Goal: Transaction & Acquisition: Purchase product/service

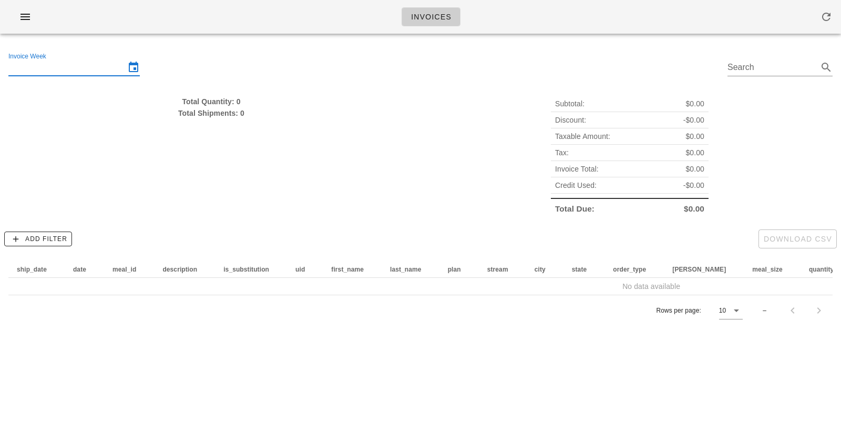
click at [49, 75] on div "Invoice Week" at bounding box center [73, 67] width 131 height 17
click at [96, 63] on input "Invoice Week" at bounding box center [66, 67] width 117 height 17
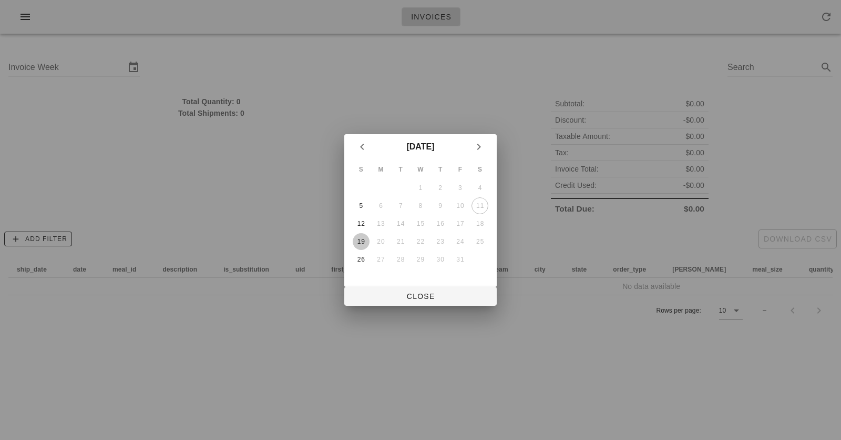
click at [362, 240] on div "19" at bounding box center [361, 241] width 17 height 7
click at [389, 298] on span "Close" at bounding box center [421, 296] width 136 height 8
type input "[DATE]"
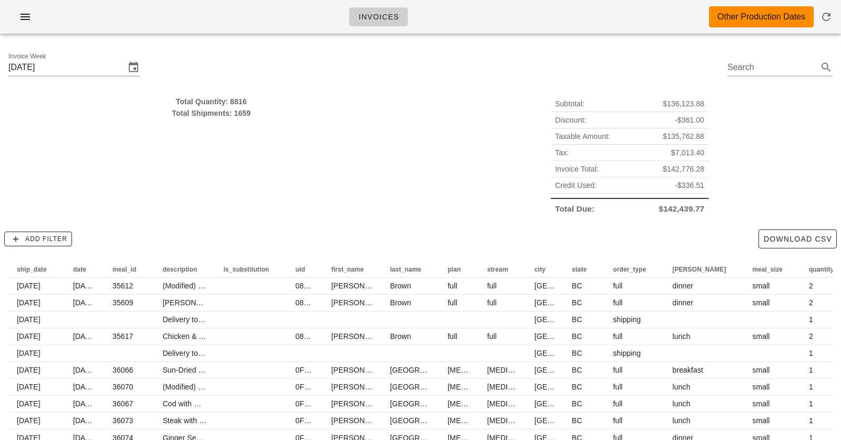
click at [233, 104] on div "Total Quantity: 8816" at bounding box center [211, 102] width 406 height 12
click at [238, 115] on div "Total Shipments: 1659" at bounding box center [211, 113] width 406 height 12
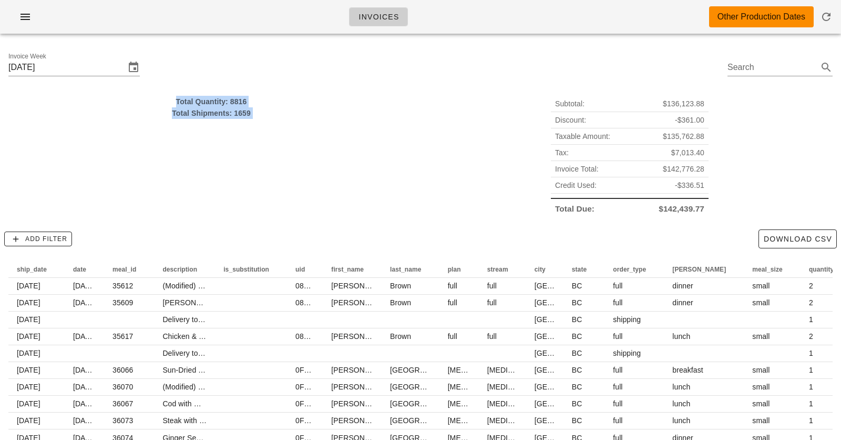
drag, startPoint x: 238, startPoint y: 115, endPoint x: 238, endPoint y: 103, distance: 12.6
click at [238, 103] on div "Total Quantity: 8816 Total Shipments: 1659" at bounding box center [211, 107] width 406 height 23
click at [238, 103] on div "Total Quantity: 8816" at bounding box center [211, 102] width 406 height 12
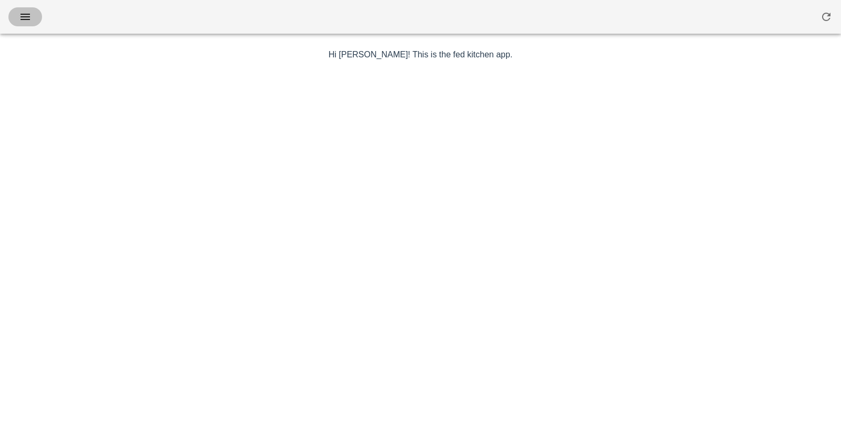
click at [25, 13] on icon "button" at bounding box center [25, 17] width 13 height 13
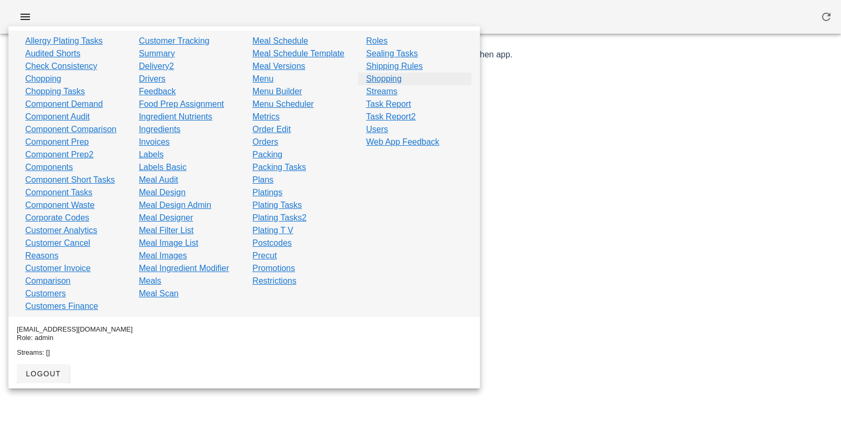
click at [383, 78] on link "Shopping" at bounding box center [385, 79] width 36 height 13
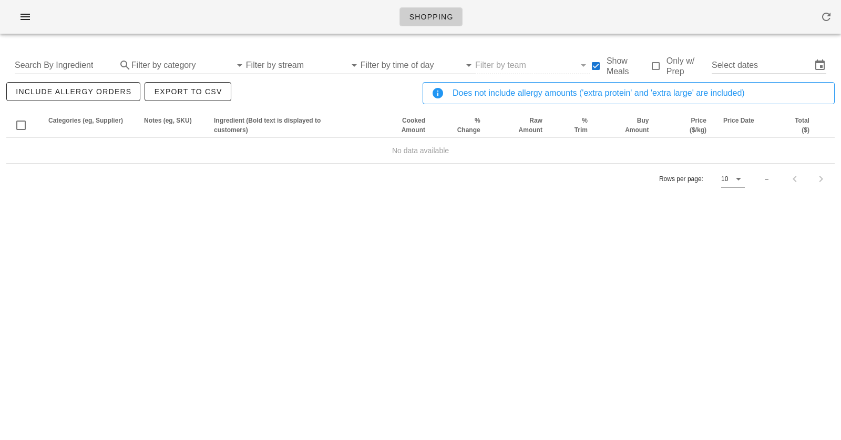
click at [780, 68] on input "Select dates" at bounding box center [762, 65] width 100 height 17
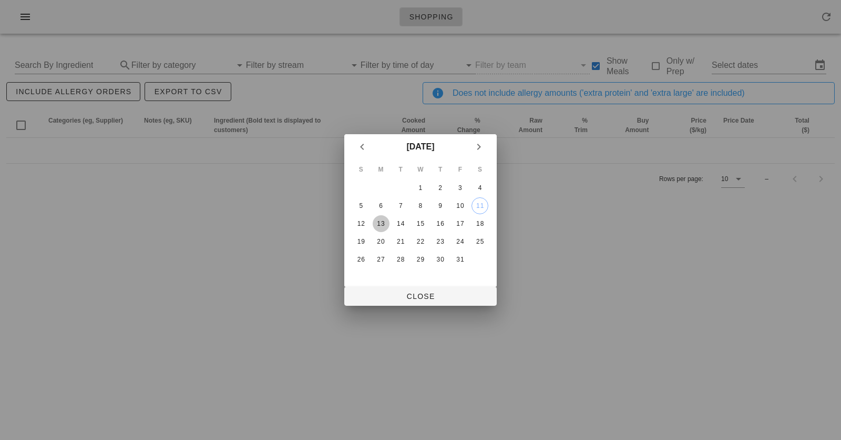
click at [377, 222] on div "13" at bounding box center [381, 223] width 17 height 7
click at [477, 222] on div "18" at bounding box center [480, 223] width 17 height 7
click at [420, 307] on div at bounding box center [420, 220] width 841 height 440
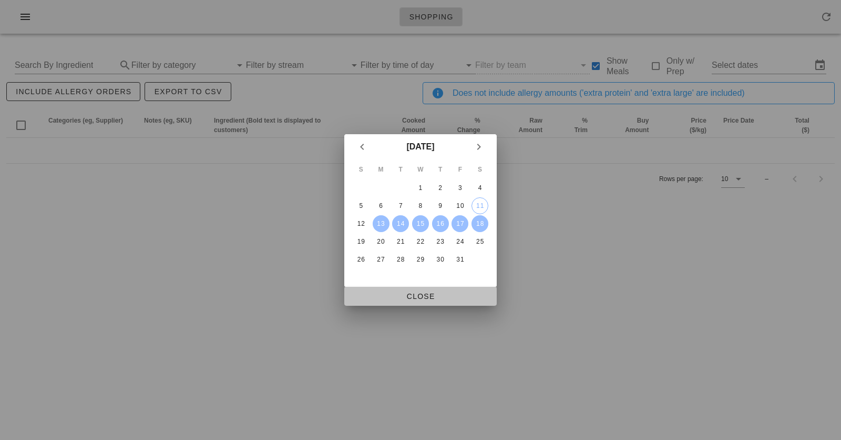
click at [420, 297] on span "Close" at bounding box center [421, 296] width 136 height 8
type input "Mon Oct 13 - Sat Oct 18"
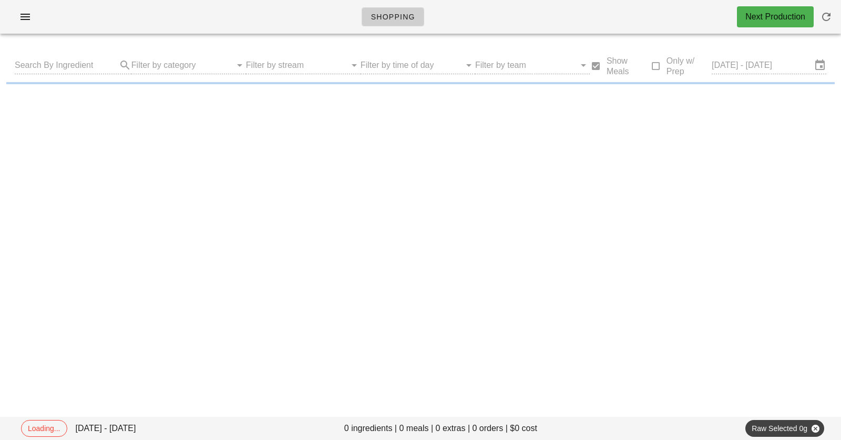
click at [275, 13] on div "Shopping Next Production" at bounding box center [420, 17] width 841 height 34
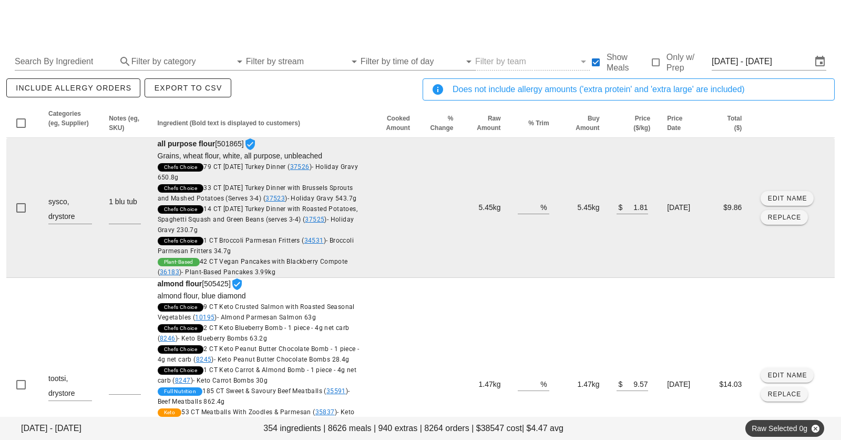
scroll to position [6, 0]
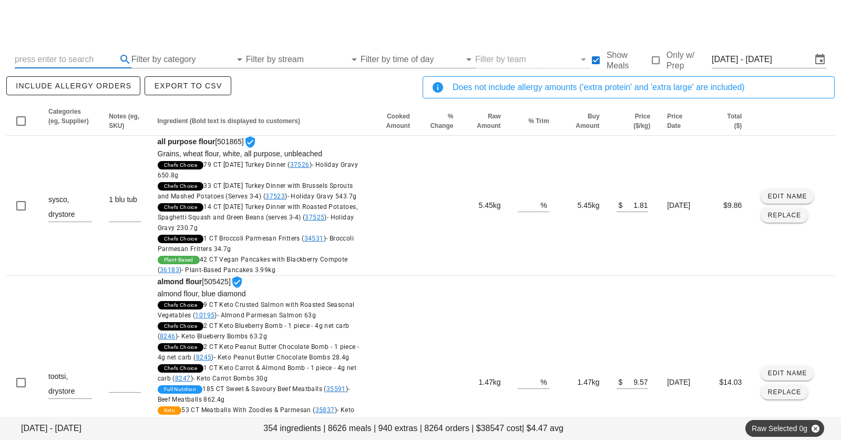
click at [52, 57] on input "text" at bounding box center [65, 59] width 100 height 17
type input "strip"
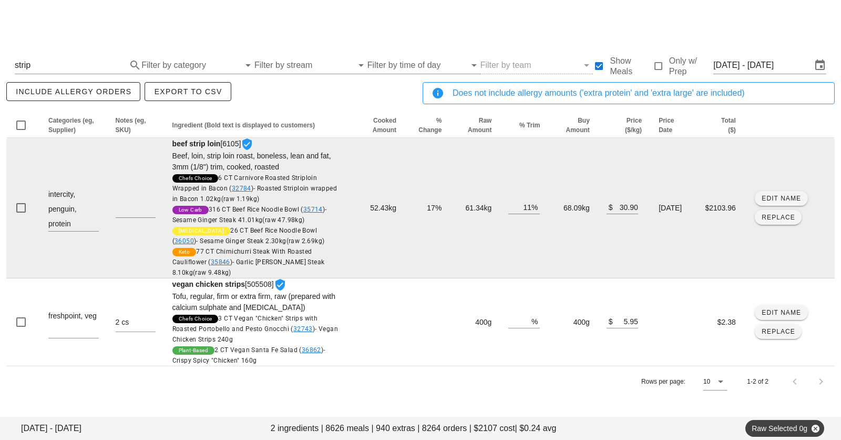
click at [557, 208] on td "68.09kg" at bounding box center [572, 208] width 49 height 140
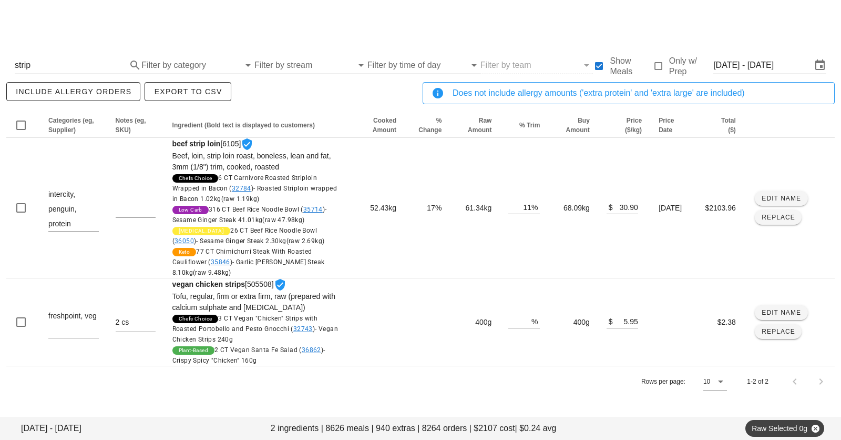
click at [512, 18] on div at bounding box center [420, 20] width 829 height 29
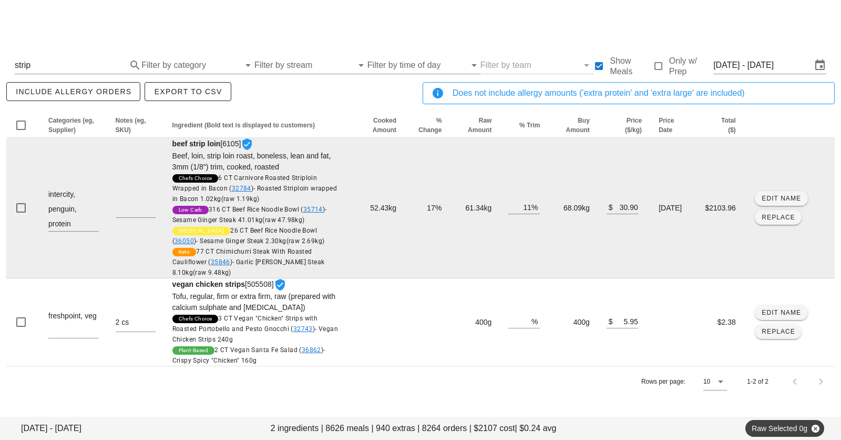
click at [556, 206] on td "68.09kg" at bounding box center [572, 208] width 49 height 140
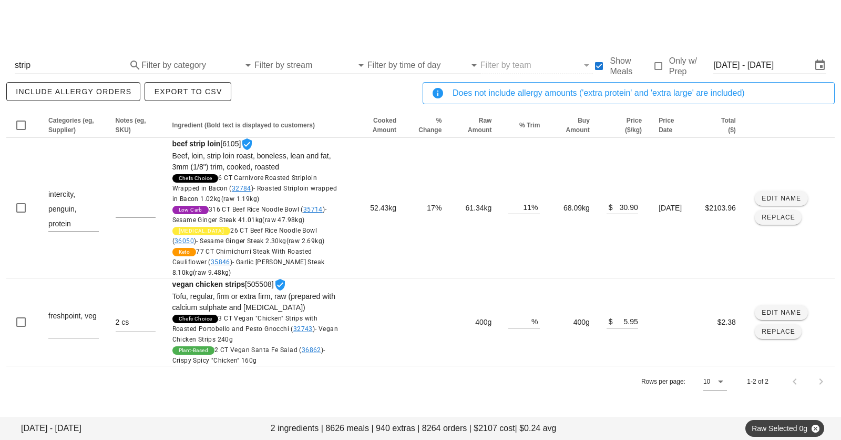
click at [481, 25] on div at bounding box center [420, 20] width 829 height 29
click at [366, 13] on div at bounding box center [420, 20] width 829 height 29
click at [761, 65] on input "Mon Oct 13 - Sat Oct 18" at bounding box center [763, 65] width 98 height 17
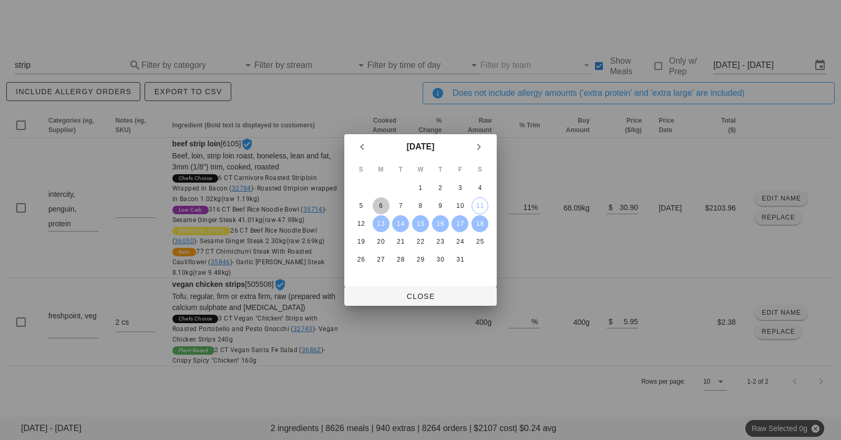
click at [384, 207] on div "6" at bounding box center [381, 205] width 17 height 7
click at [481, 207] on div "11" at bounding box center [480, 205] width 16 height 7
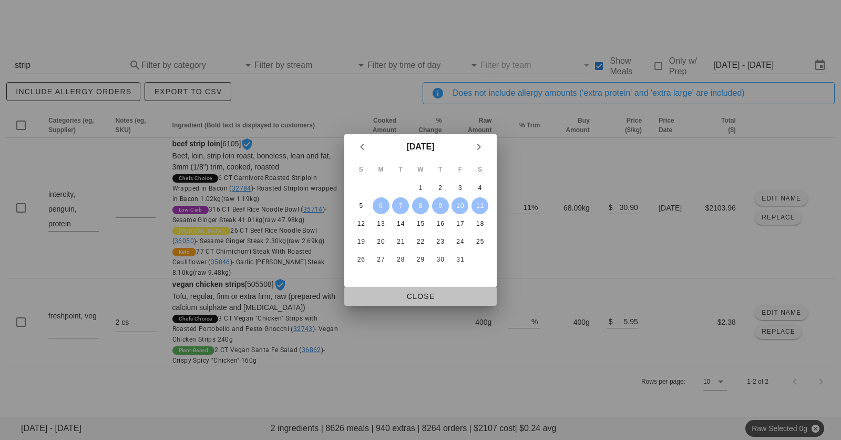
click at [426, 294] on span "Close" at bounding box center [421, 296] width 136 height 8
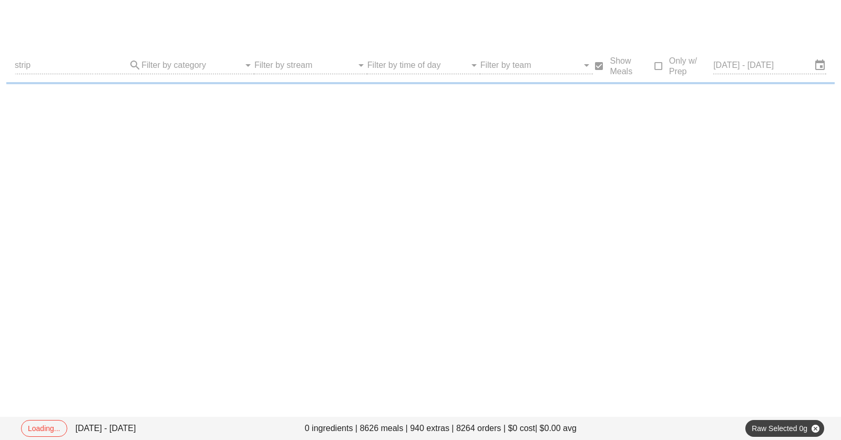
click at [420, 40] on div "Shopping Other Production Dates" at bounding box center [420, 21] width 841 height 42
click at [412, 3] on div "Shopping Other Production Dates" at bounding box center [420, 21] width 841 height 42
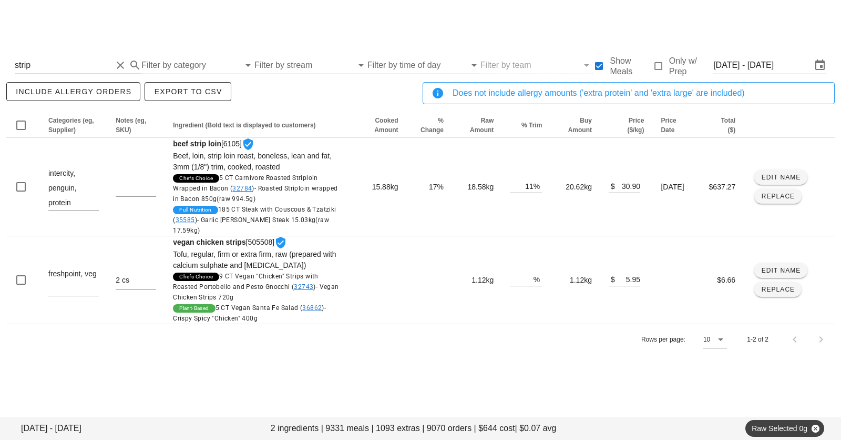
click at [78, 59] on input "strip" at bounding box center [63, 65] width 97 height 17
click at [75, 74] on div "strip Filter by category Filter by stream Filter by time of day Filter by team …" at bounding box center [420, 65] width 829 height 34
click at [75, 65] on input "strip" at bounding box center [63, 65] width 97 height 17
click at [258, 18] on div at bounding box center [420, 20] width 829 height 29
click at [352, 25] on div at bounding box center [420, 20] width 829 height 29
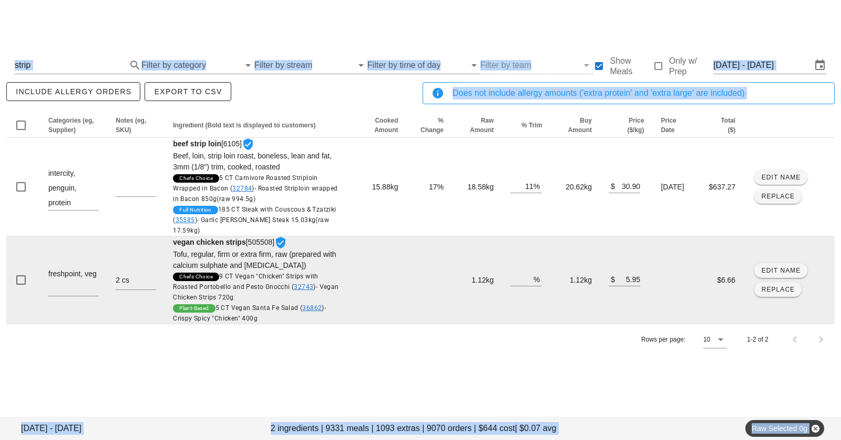
drag, startPoint x: 352, startPoint y: 25, endPoint x: 352, endPoint y: 258, distance: 233.0
click at [352, 255] on div "Shopping Other Production Dates Mon Oct 6 - Sat Oct 11 2 ingredients | 9331 mea…" at bounding box center [420, 220] width 841 height 440
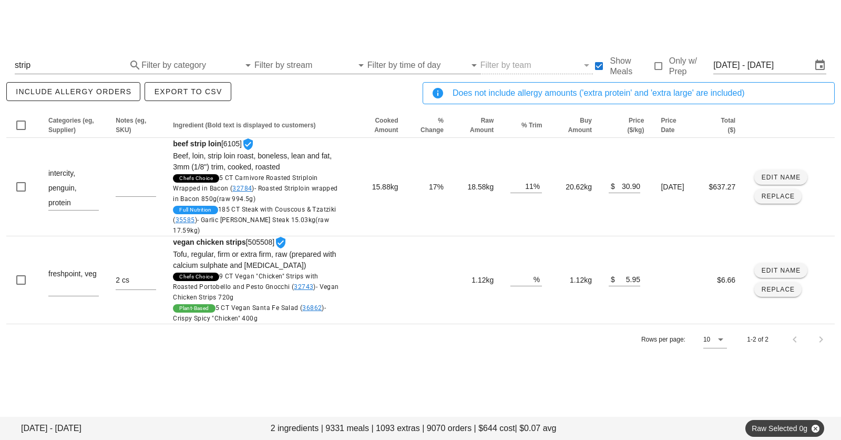
click at [348, 364] on div "Mon Oct 6 - Sat Oct 11 2 ingredients | 9331 meals | 1093 extras | 9070 orders |…" at bounding box center [420, 210] width 841 height 336
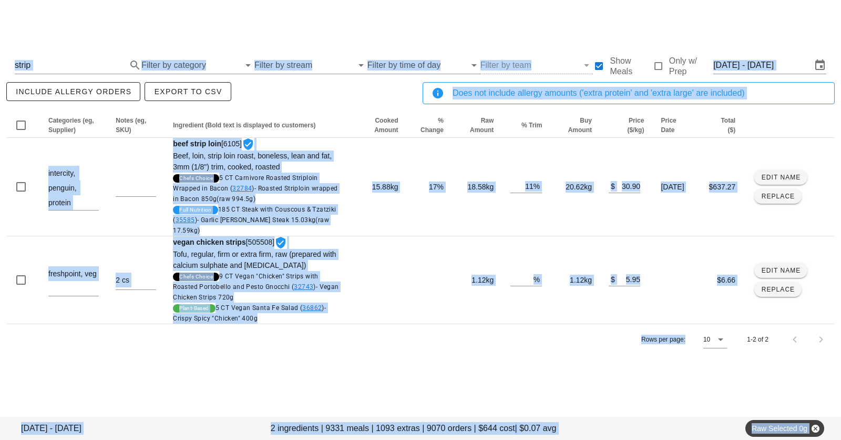
drag, startPoint x: 348, startPoint y: 364, endPoint x: 344, endPoint y: -37, distance: 401.3
click at [344, 0] on html "Shopping Other Production Dates Mon Oct 6 - Sat Oct 11 2 ingredients | 9331 mea…" at bounding box center [420, 220] width 841 height 440
click at [346, 30] on div at bounding box center [420, 20] width 829 height 29
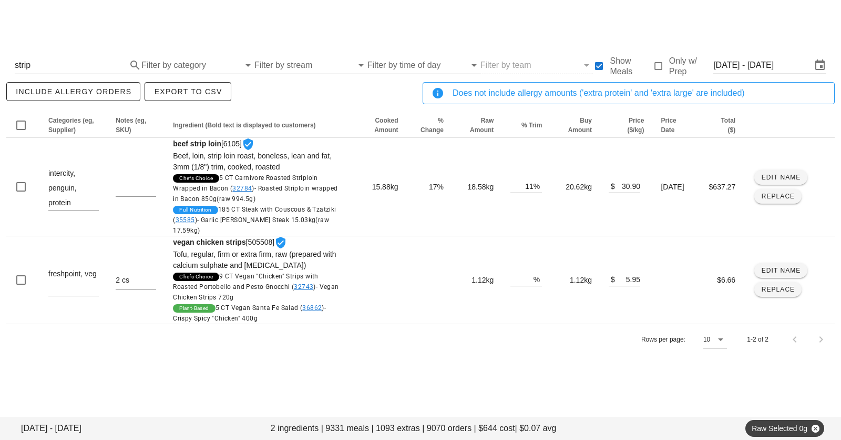
click at [756, 65] on input "Mon Oct 6 - Sat Oct 11" at bounding box center [763, 65] width 98 height 17
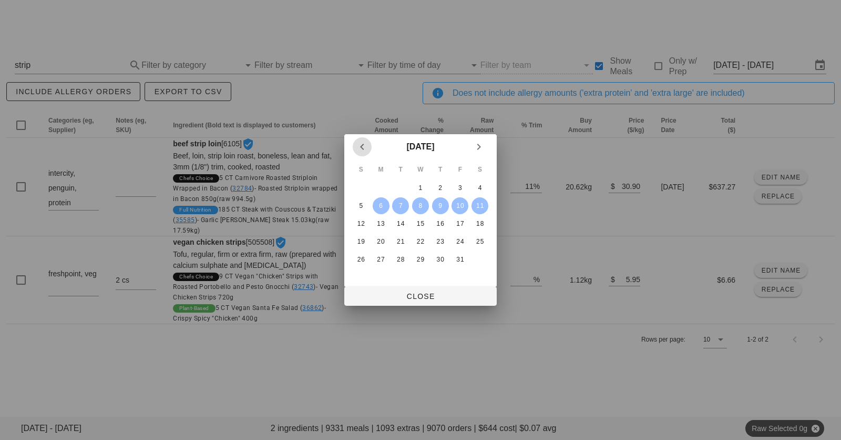
click at [361, 141] on icon "Previous month" at bounding box center [362, 146] width 13 height 13
click at [375, 259] on div "29" at bounding box center [381, 259] width 17 height 7
click at [482, 148] on icon "Next month" at bounding box center [479, 146] width 13 height 13
click at [477, 186] on div "4" at bounding box center [480, 187] width 17 height 7
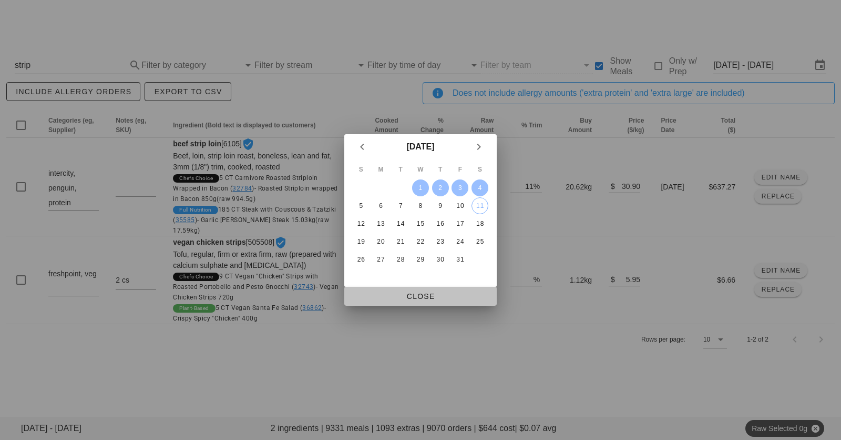
click at [415, 299] on span "Close" at bounding box center [421, 296] width 136 height 8
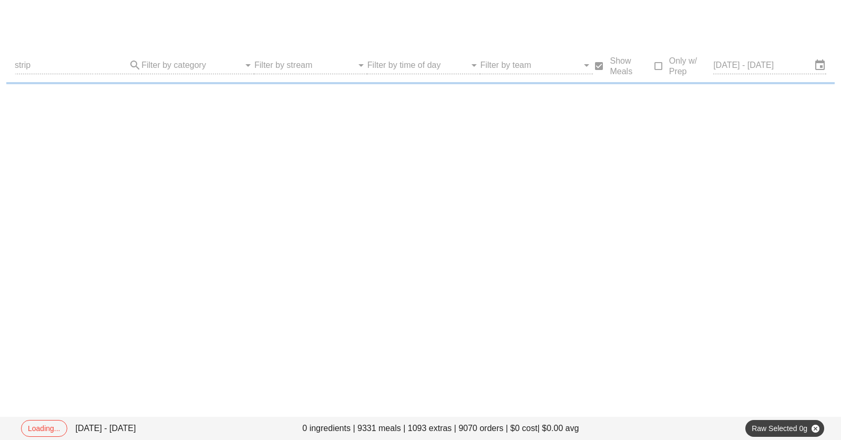
click at [339, 20] on div at bounding box center [420, 20] width 829 height 29
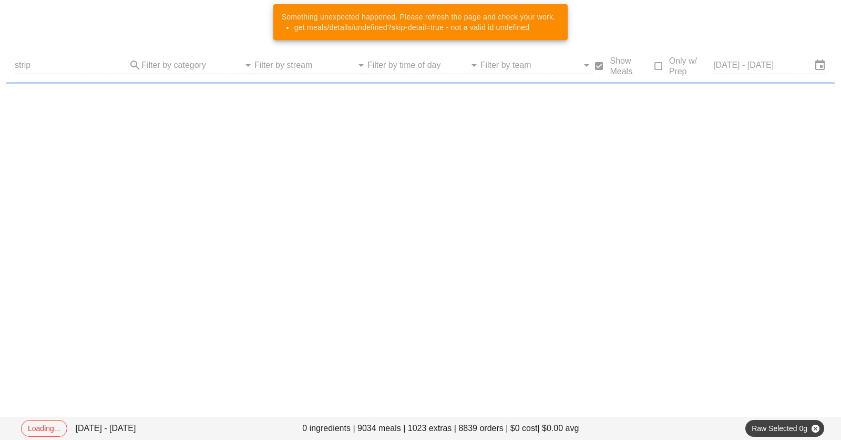
click at [361, 17] on div "Something unexpected happened. Please refresh the page and check your work. get…" at bounding box center [418, 22] width 291 height 36
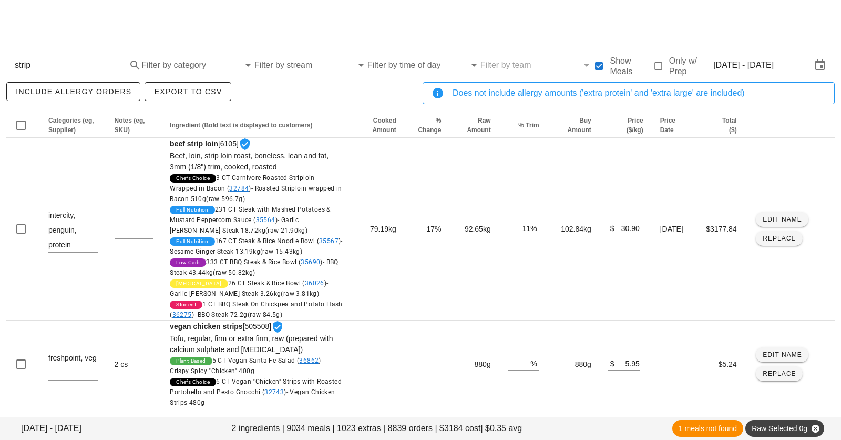
click at [756, 67] on input "Mon Sep 29 - Sat Oct 4" at bounding box center [763, 65] width 98 height 17
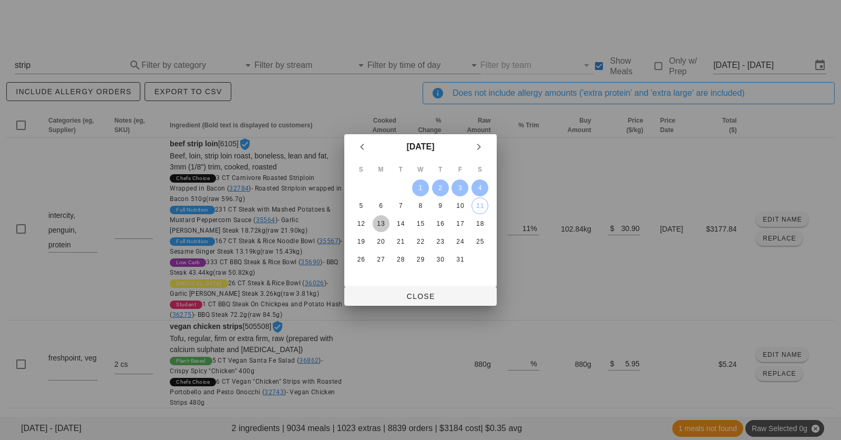
click at [384, 220] on div "13" at bounding box center [381, 223] width 17 height 7
click at [478, 226] on div "18" at bounding box center [480, 223] width 17 height 7
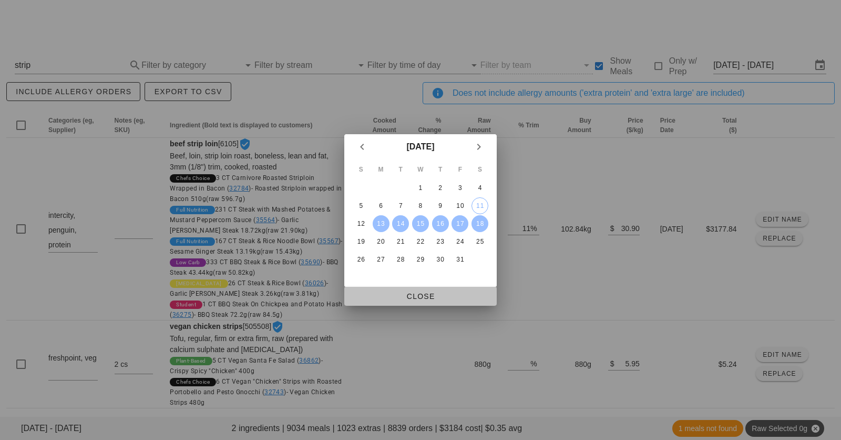
click at [433, 289] on button "Close" at bounding box center [420, 296] width 153 height 19
type input "Mon Oct 13 - Sat Oct 18"
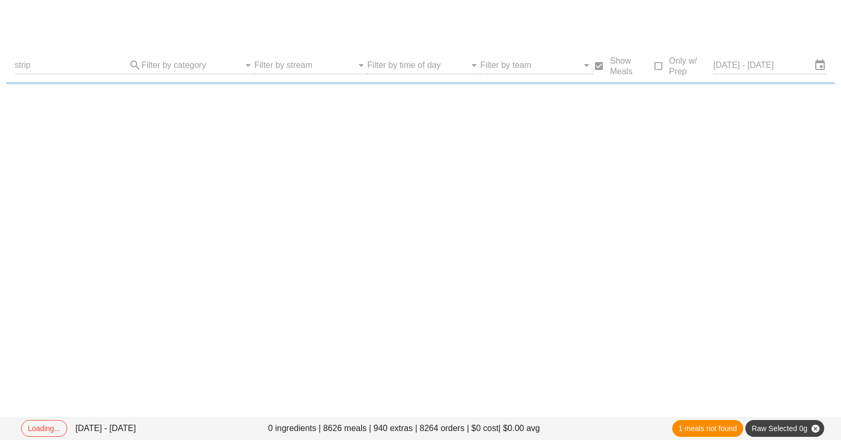
click at [363, 25] on div at bounding box center [420, 20] width 829 height 29
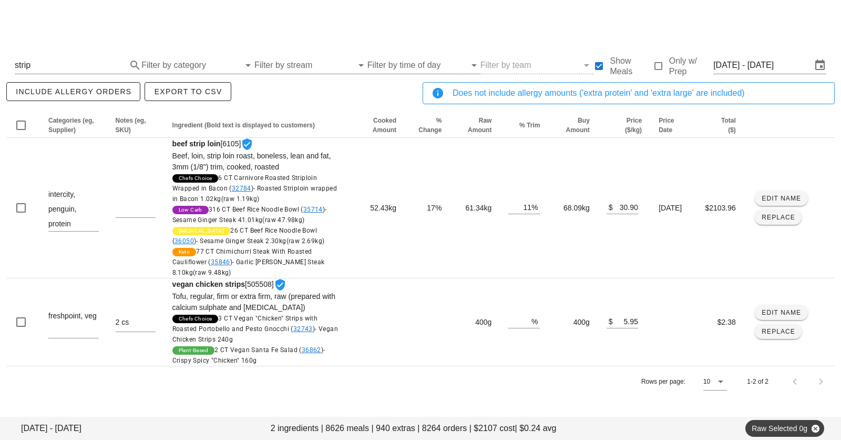
click at [394, 17] on div at bounding box center [420, 20] width 829 height 29
click at [277, 41] on div "Shopping Other Production Dates" at bounding box center [420, 21] width 841 height 42
click at [344, 31] on div at bounding box center [420, 20] width 829 height 29
click at [352, 28] on div at bounding box center [420, 20] width 829 height 29
click at [391, 24] on div at bounding box center [420, 20] width 829 height 29
